Goal: Task Accomplishment & Management: Use online tool/utility

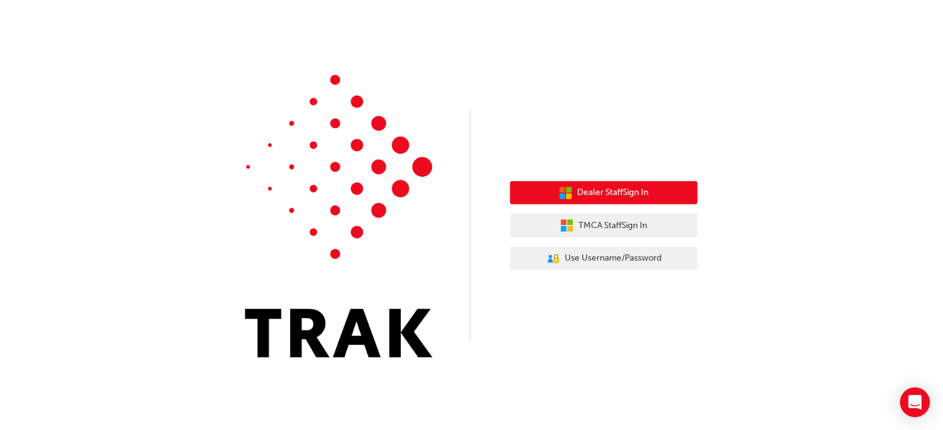
click at [549, 196] on button "Dealer Staff Sign In" at bounding box center [604, 193] width 188 height 24
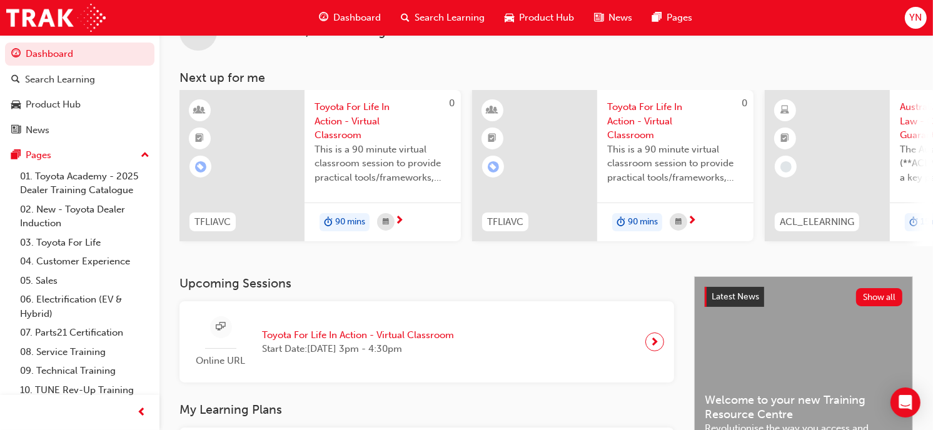
scroll to position [43, 0]
click at [348, 329] on div "Online URL Toyota For Life In Action - Virtual Classroom Start Date: [DATE] 3pm…" at bounding box center [326, 342] width 274 height 52
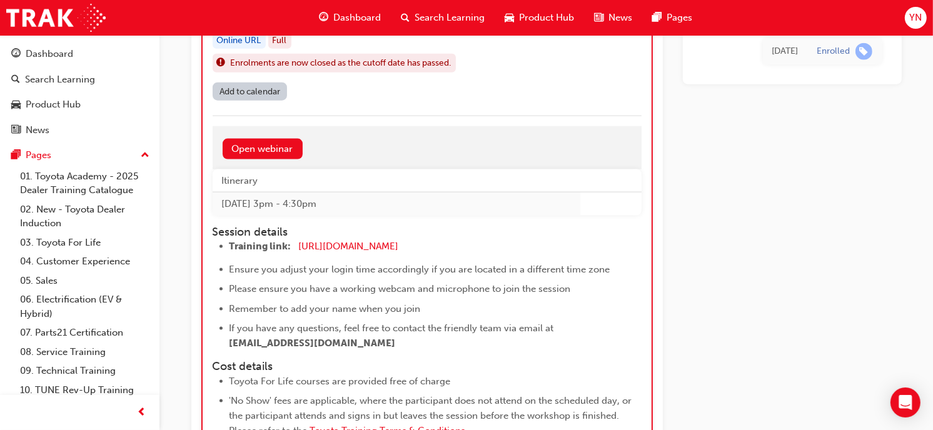
scroll to position [1438, 0]
click at [399, 243] on span "[URL][DOMAIN_NAME]" at bounding box center [349, 245] width 100 height 11
